Goal: Task Accomplishment & Management: Complete application form

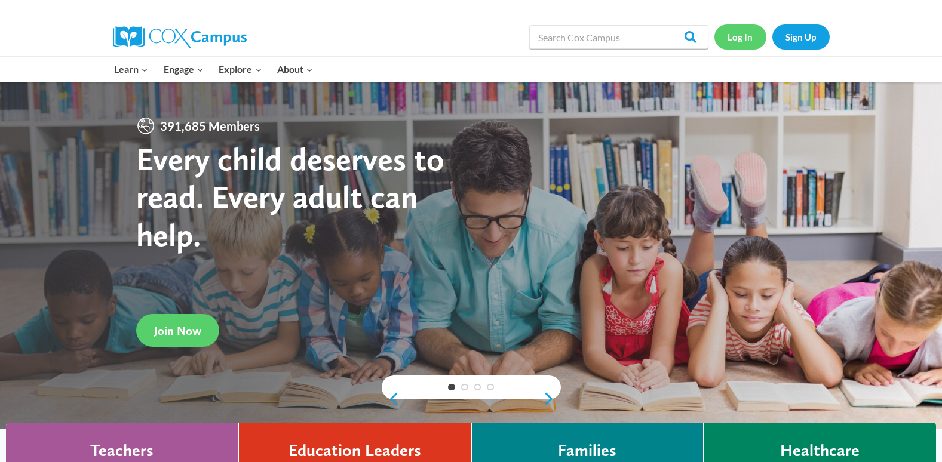
click at [743, 33] on link "Log In" at bounding box center [740, 36] width 52 height 24
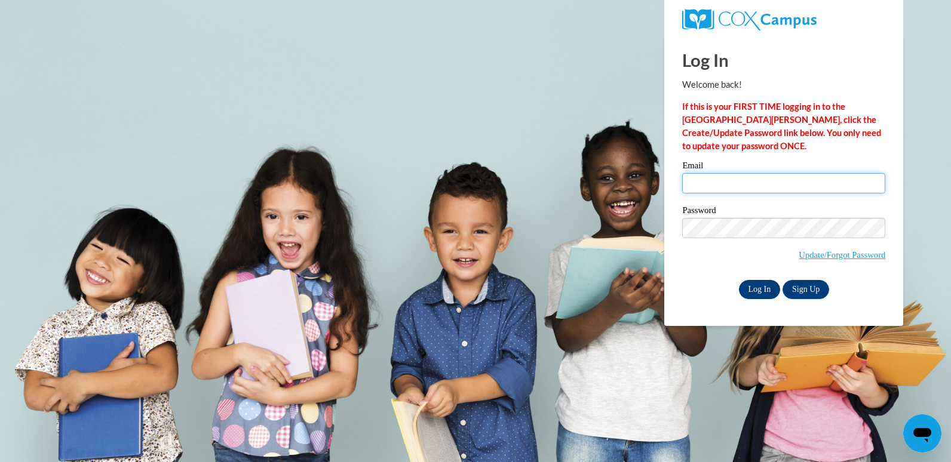
type input "rmself@valdosta.edu"
click at [761, 280] on input "Log In" at bounding box center [760, 289] width 42 height 19
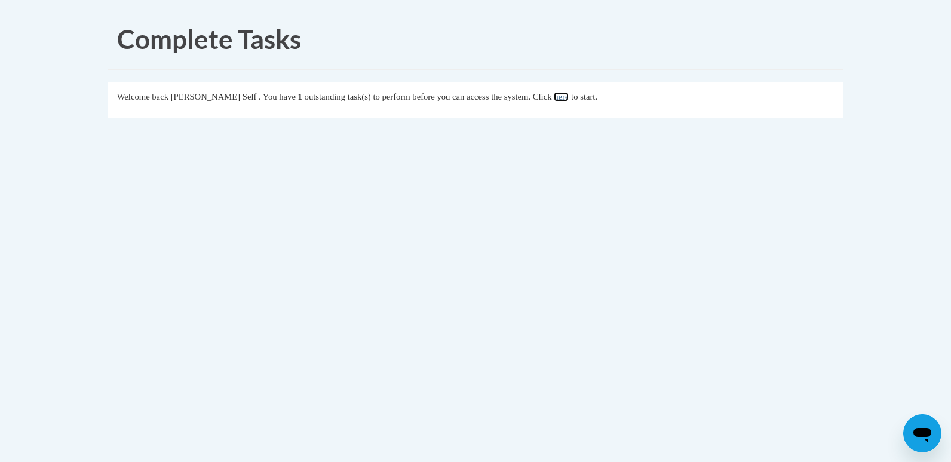
click at [568, 101] on link "here" at bounding box center [561, 97] width 15 height 10
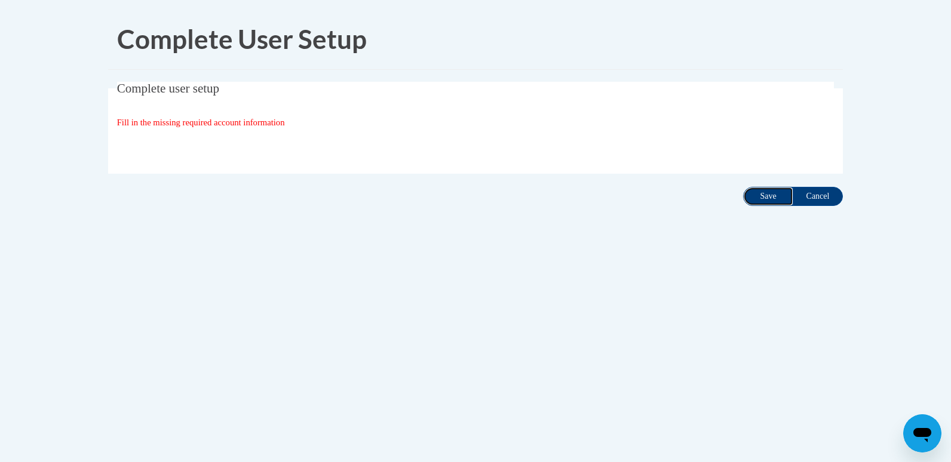
click at [768, 197] on input "Save" at bounding box center [768, 196] width 50 height 19
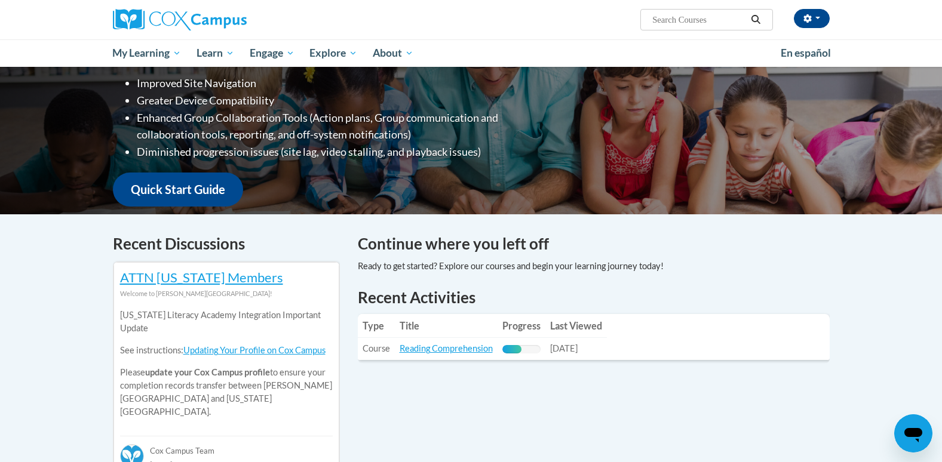
scroll to position [209, 0]
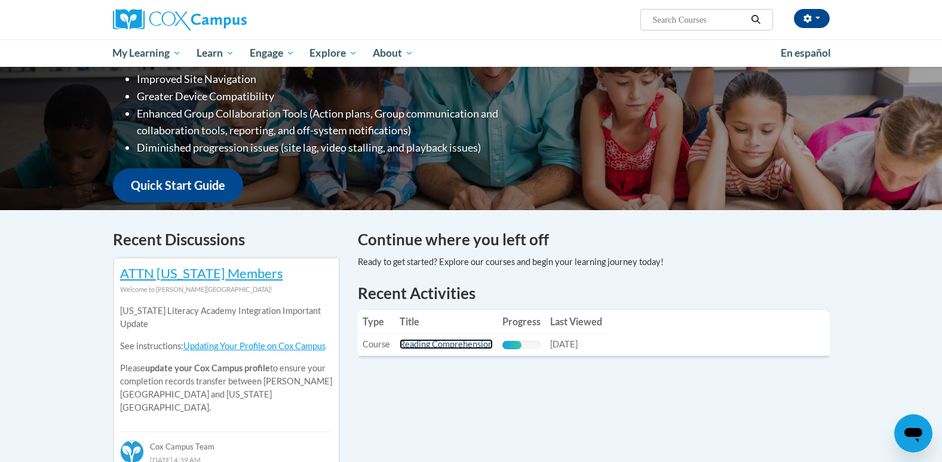
click at [469, 346] on link "Reading Comprehension" at bounding box center [445, 344] width 93 height 10
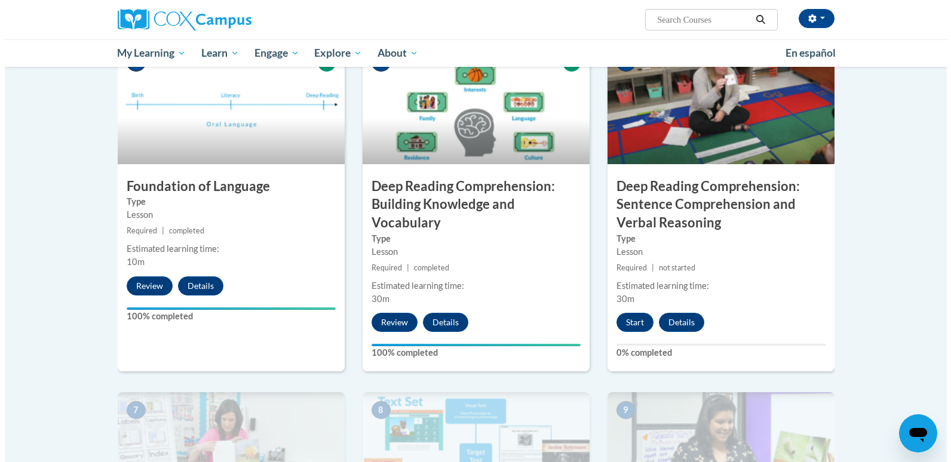
scroll to position [597, 0]
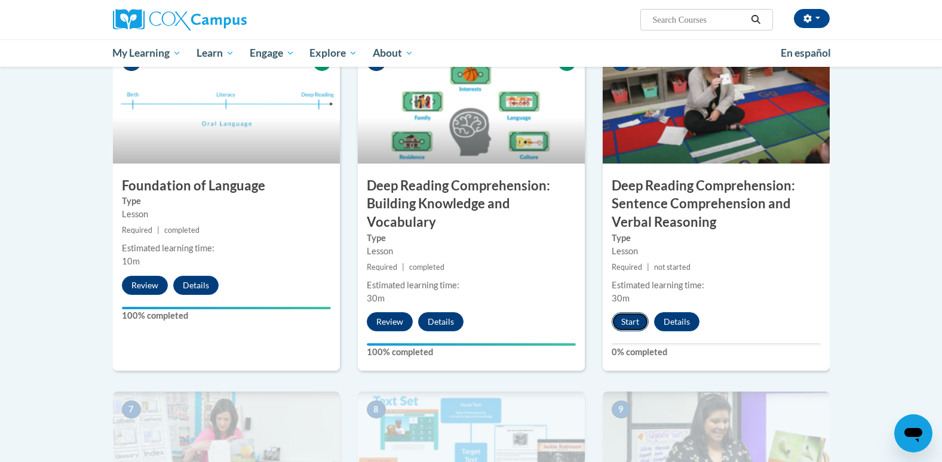
click at [611, 322] on button "Start" at bounding box center [629, 321] width 37 height 19
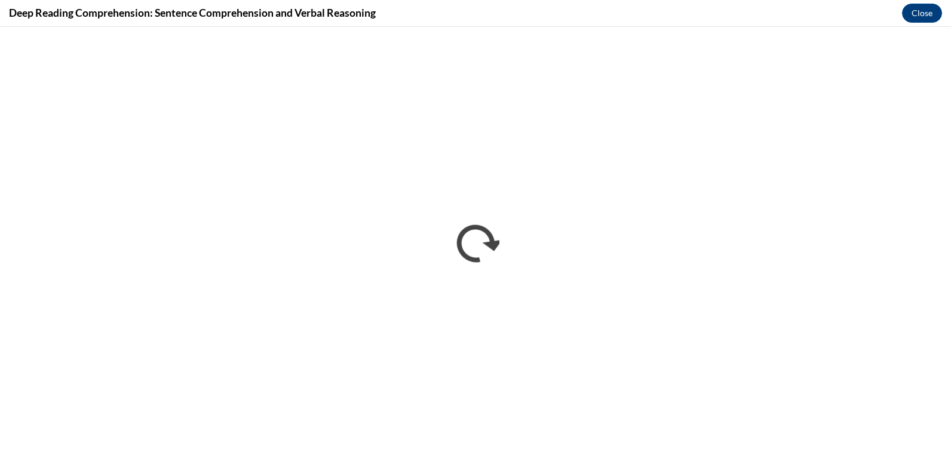
scroll to position [0, 0]
